Goal: Information Seeking & Learning: Learn about a topic

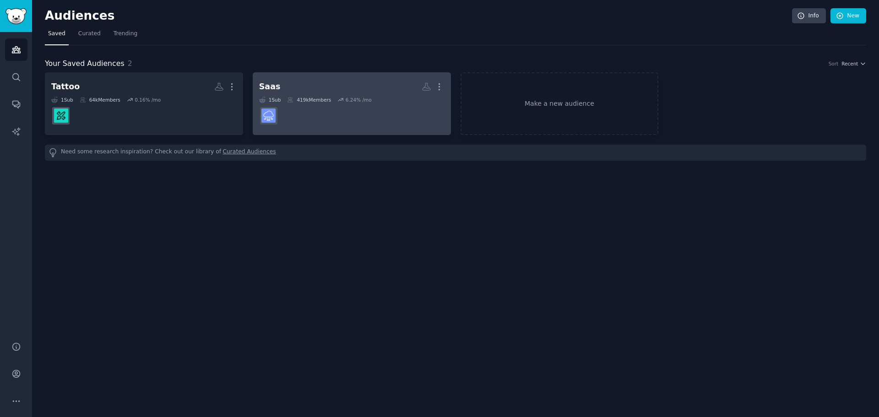
click at [369, 114] on dd at bounding box center [351, 116] width 185 height 26
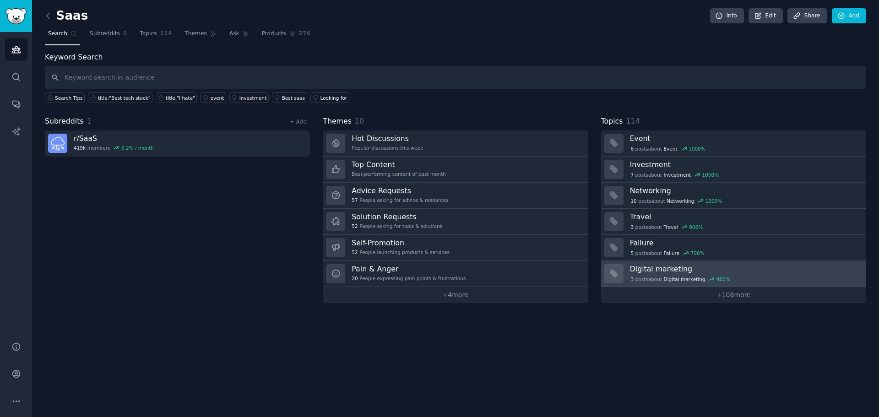
click at [735, 278] on div "3 post s about Digital marketing 400 %" at bounding box center [745, 279] width 230 height 8
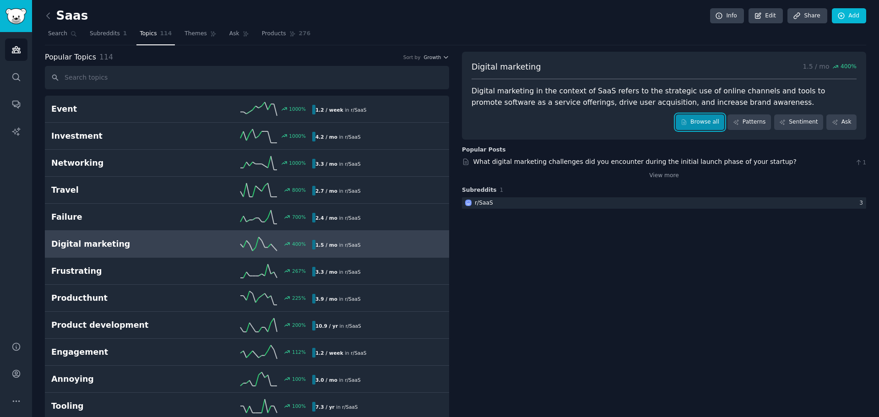
click at [713, 125] on link "Browse all" at bounding box center [700, 122] width 49 height 16
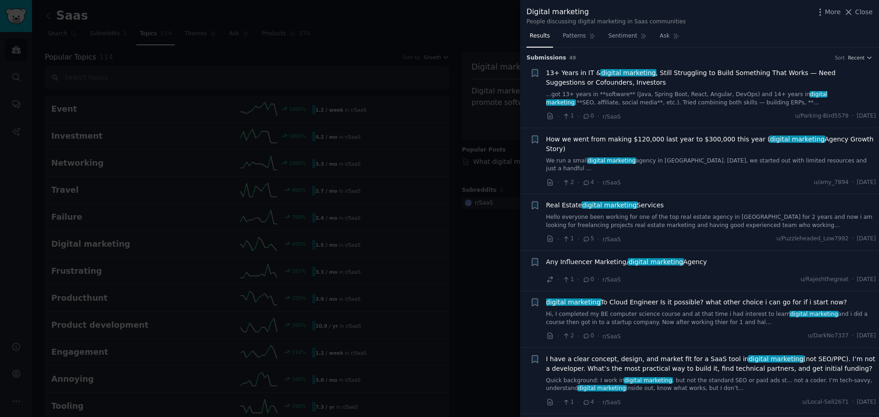
click at [464, 295] on div at bounding box center [439, 208] width 879 height 417
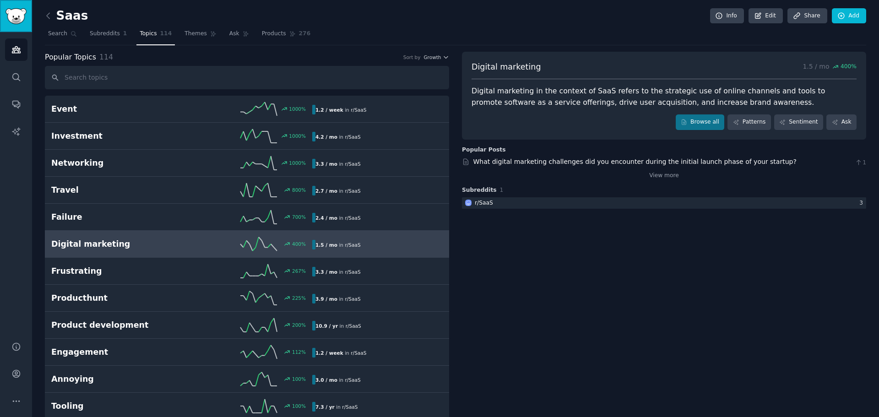
click at [8, 15] on img "Sidebar" at bounding box center [15, 16] width 21 height 16
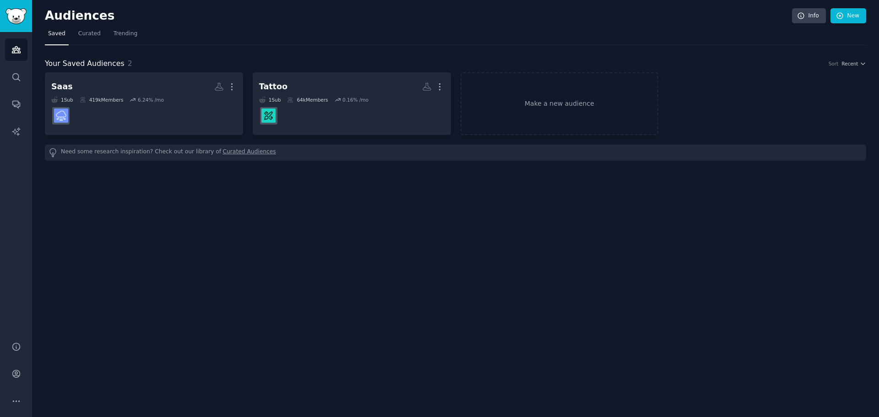
drag, startPoint x: 115, startPoint y: 125, endPoint x: 397, endPoint y: 200, distance: 291.7
click at [397, 200] on div "Audiences Info New Saved Curated Trending Your Saved Audiences 2 Sort Recent Sa…" at bounding box center [455, 208] width 847 height 417
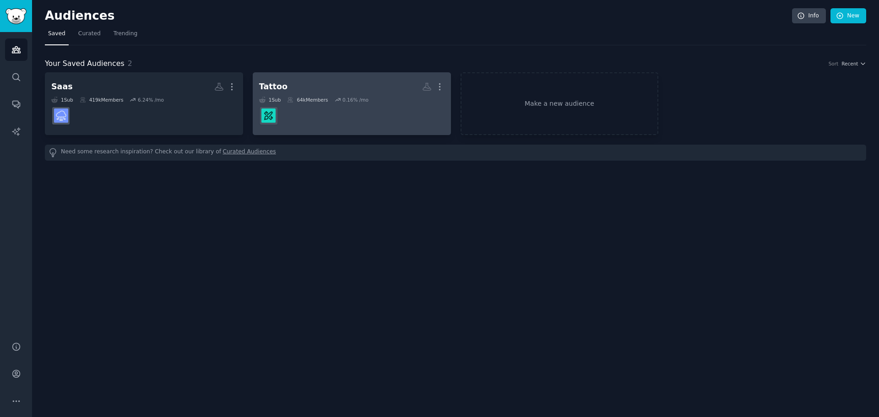
click at [379, 114] on dd at bounding box center [351, 116] width 185 height 26
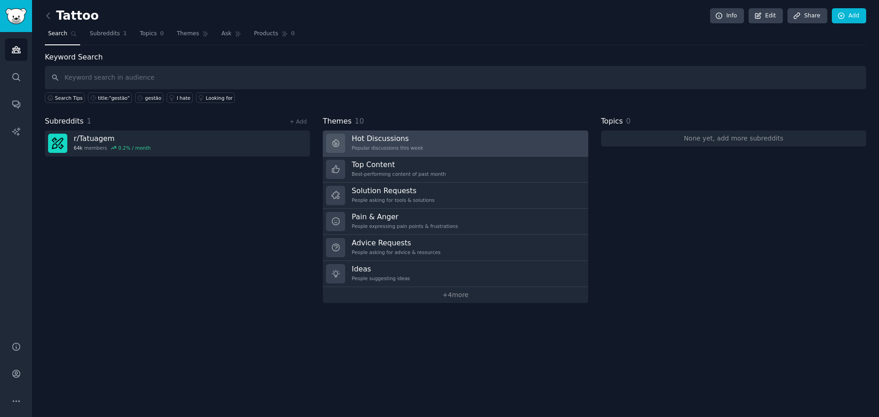
click at [482, 147] on link "Hot Discussions Popular discussions this week" at bounding box center [455, 144] width 265 height 26
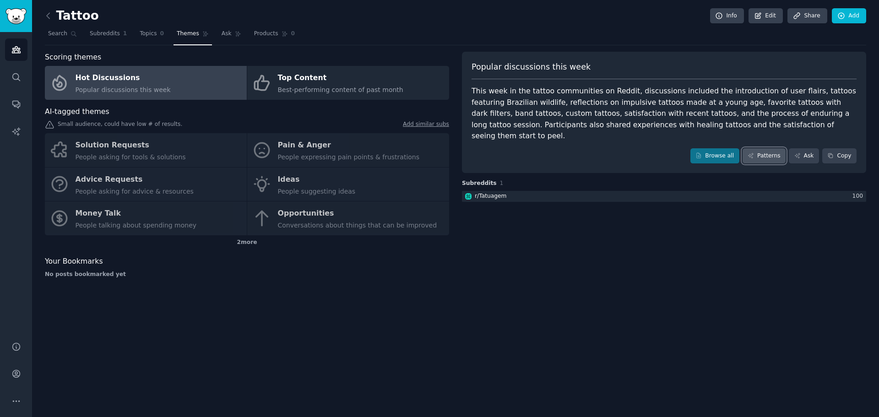
click at [769, 148] on link "Patterns" at bounding box center [764, 156] width 43 height 16
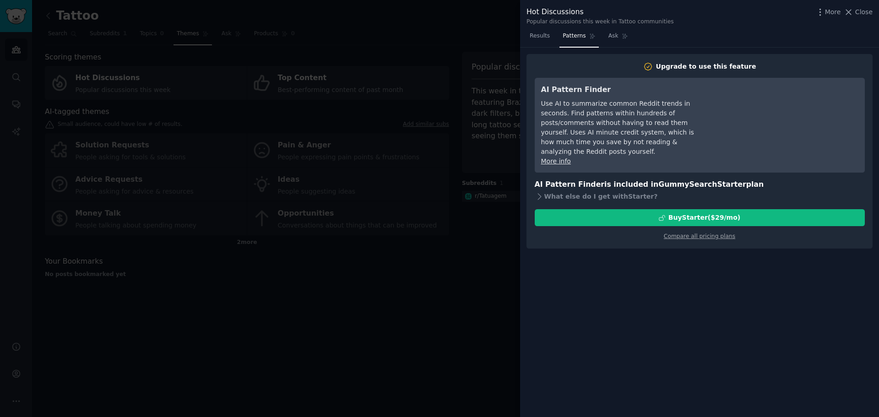
click at [465, 290] on div at bounding box center [439, 208] width 879 height 417
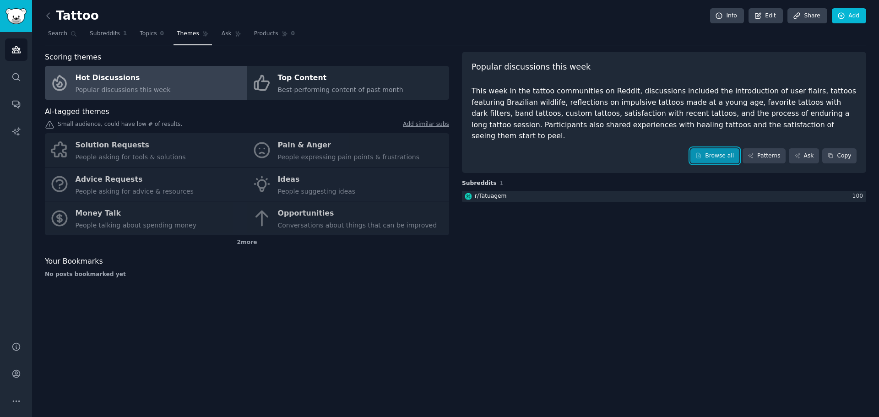
click at [717, 148] on link "Browse all" at bounding box center [715, 156] width 49 height 16
